Goal: Task Accomplishment & Management: Manage account settings

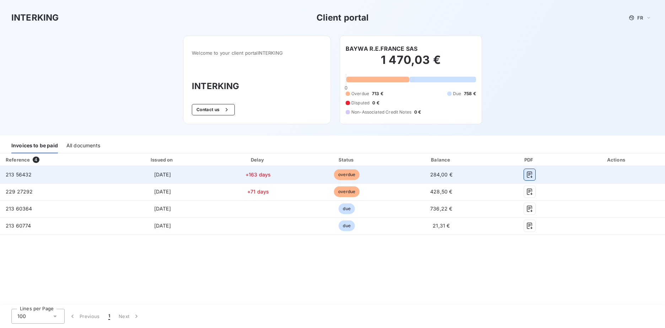
click at [530, 174] on icon "button" at bounding box center [529, 175] width 5 height 6
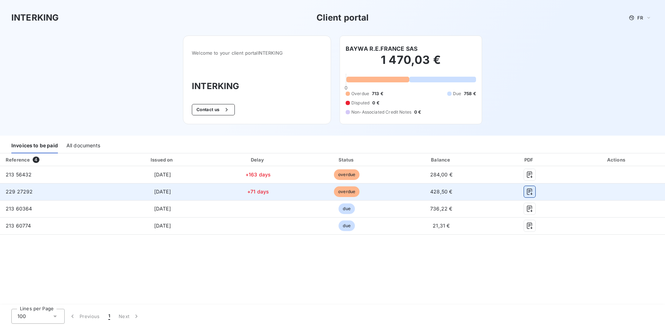
click at [530, 194] on icon "button" at bounding box center [529, 191] width 7 height 7
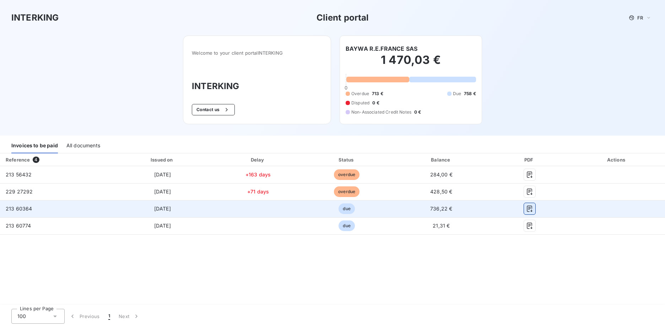
click at [531, 207] on icon "button" at bounding box center [529, 209] width 5 height 6
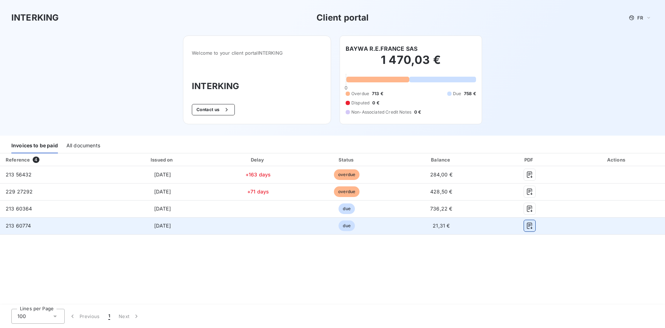
click at [531, 228] on icon "button" at bounding box center [529, 226] width 5 height 6
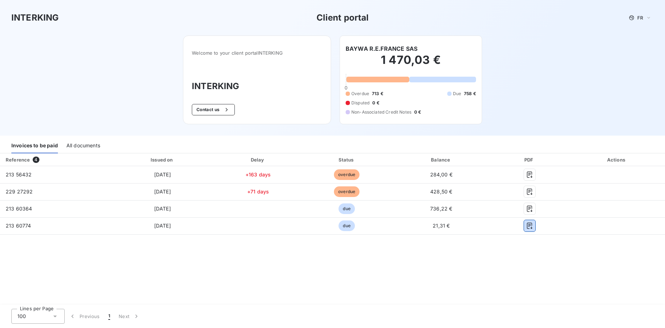
click at [84, 145] on div "All documents" at bounding box center [83, 146] width 34 height 15
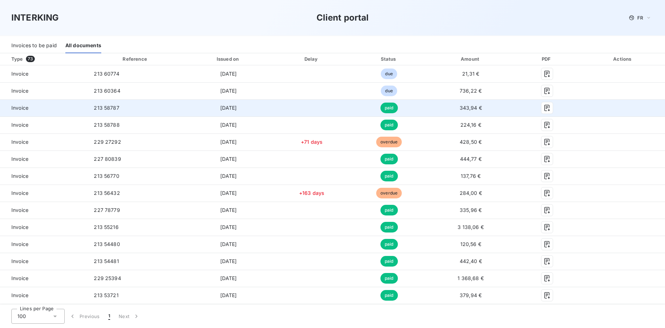
scroll to position [107, 0]
